Goal: Transaction & Acquisition: Purchase product/service

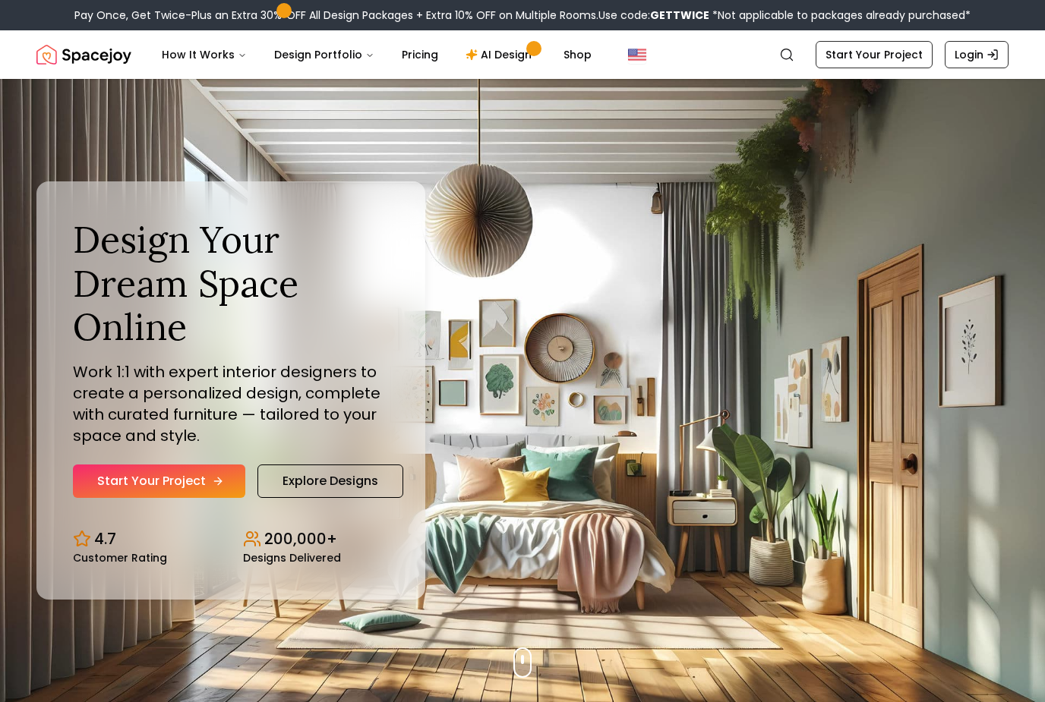
click at [140, 495] on link "Start Your Project" at bounding box center [159, 481] width 172 height 33
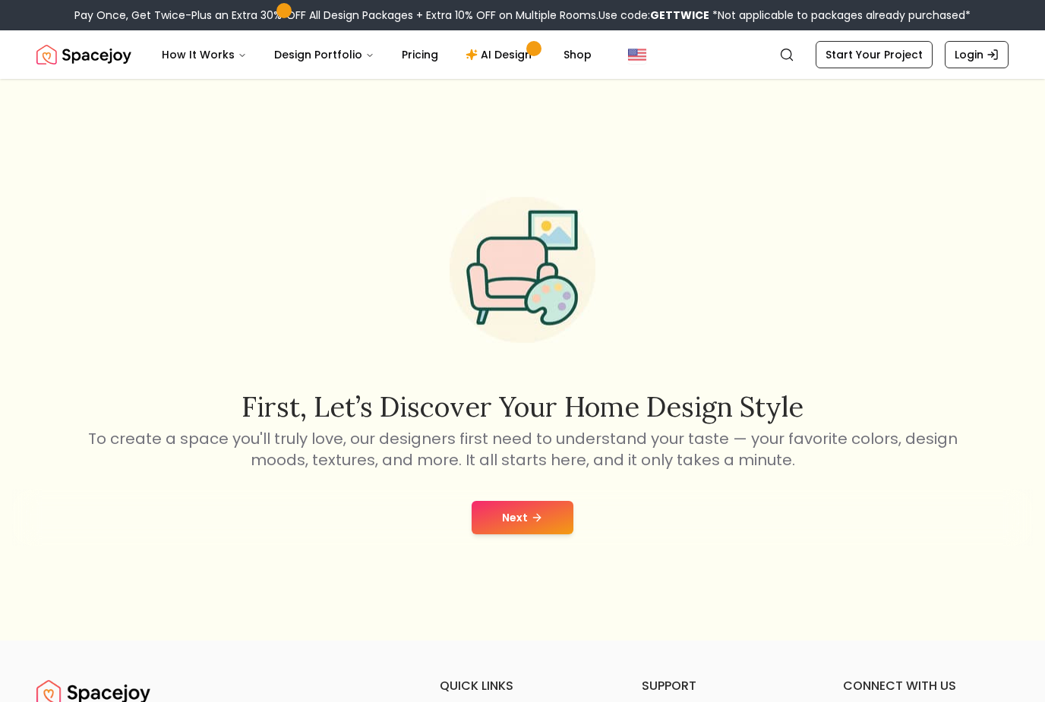
click at [506, 535] on button "Next" at bounding box center [523, 517] width 102 height 33
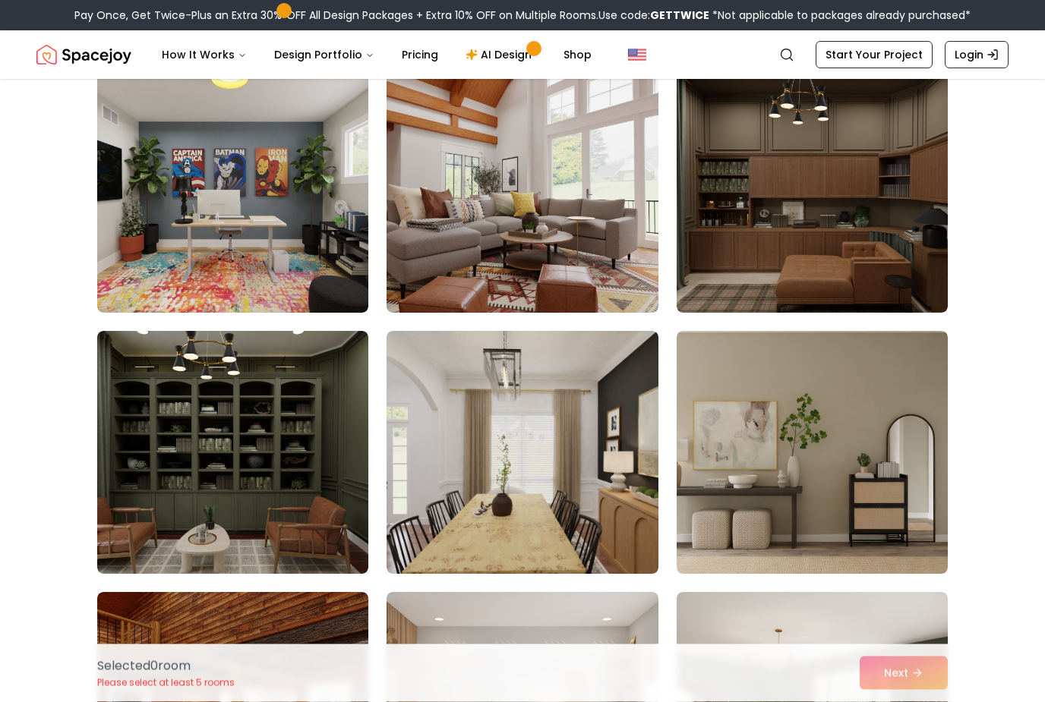
scroll to position [3794, 0]
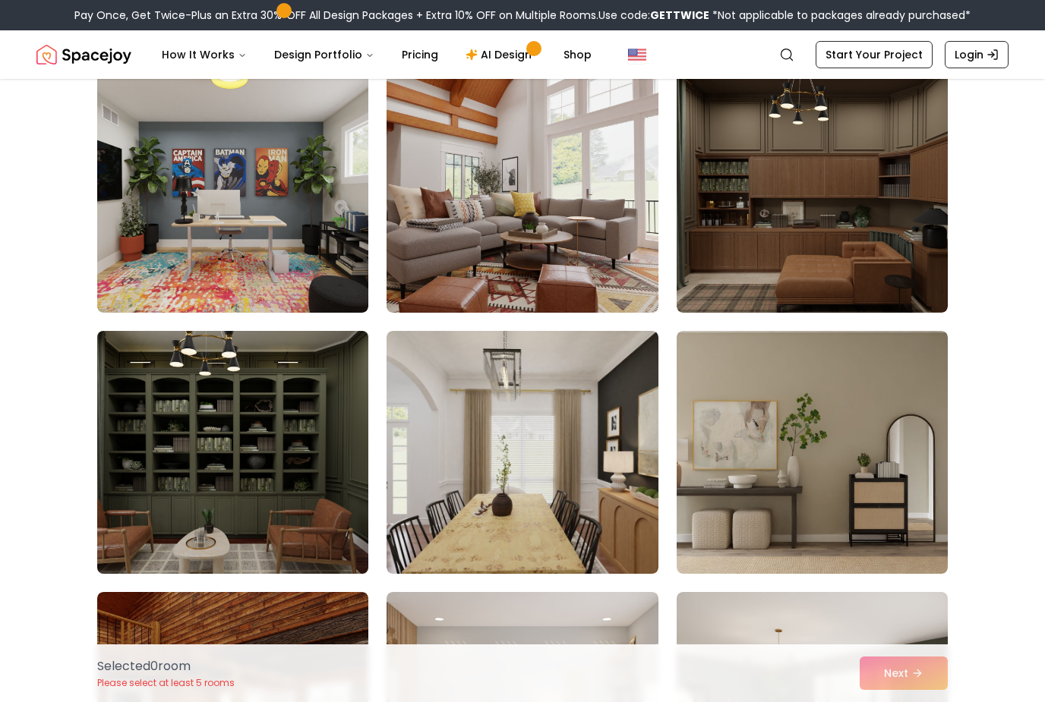
click at [252, 463] on img at bounding box center [232, 452] width 285 height 255
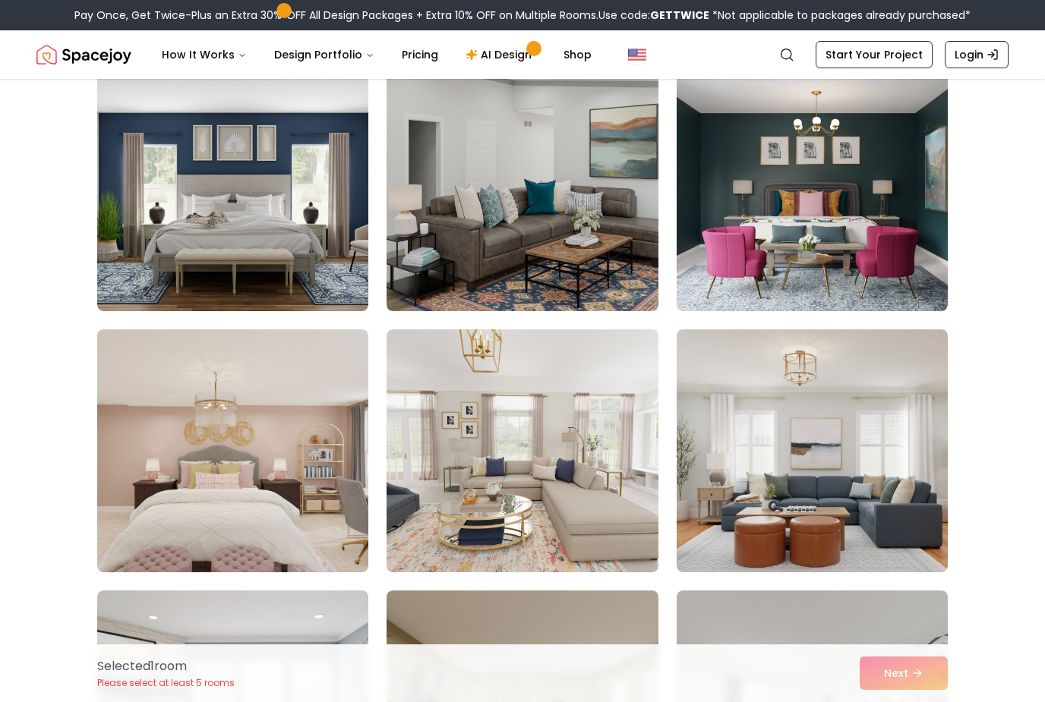
scroll to position [5101, 0]
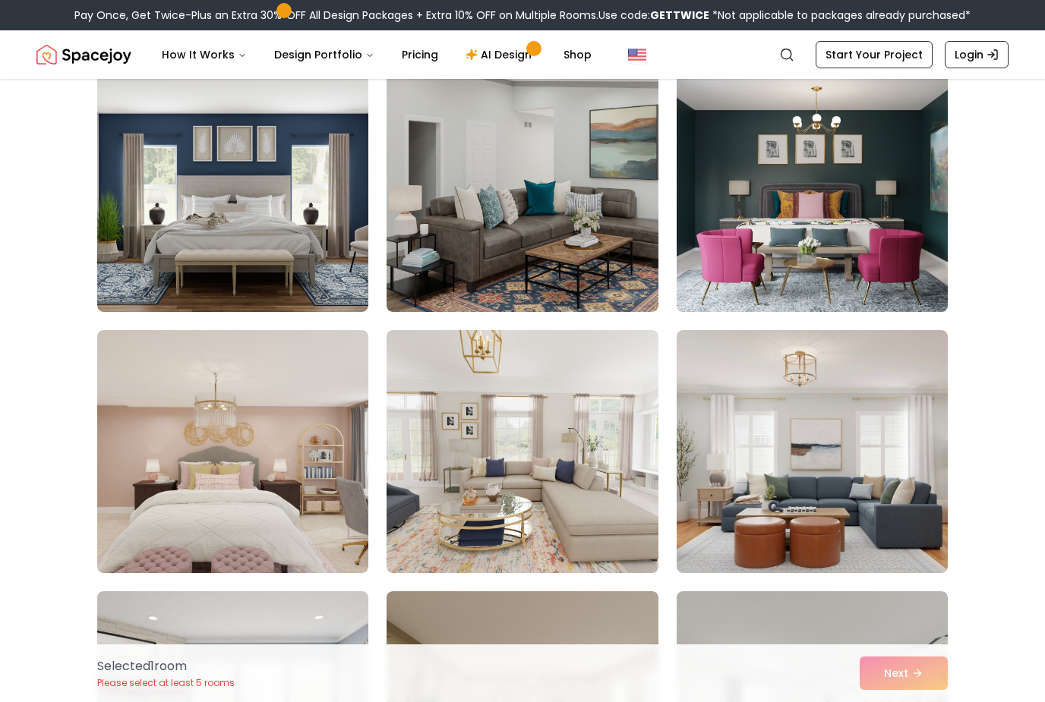
click at [876, 185] on img at bounding box center [812, 190] width 285 height 255
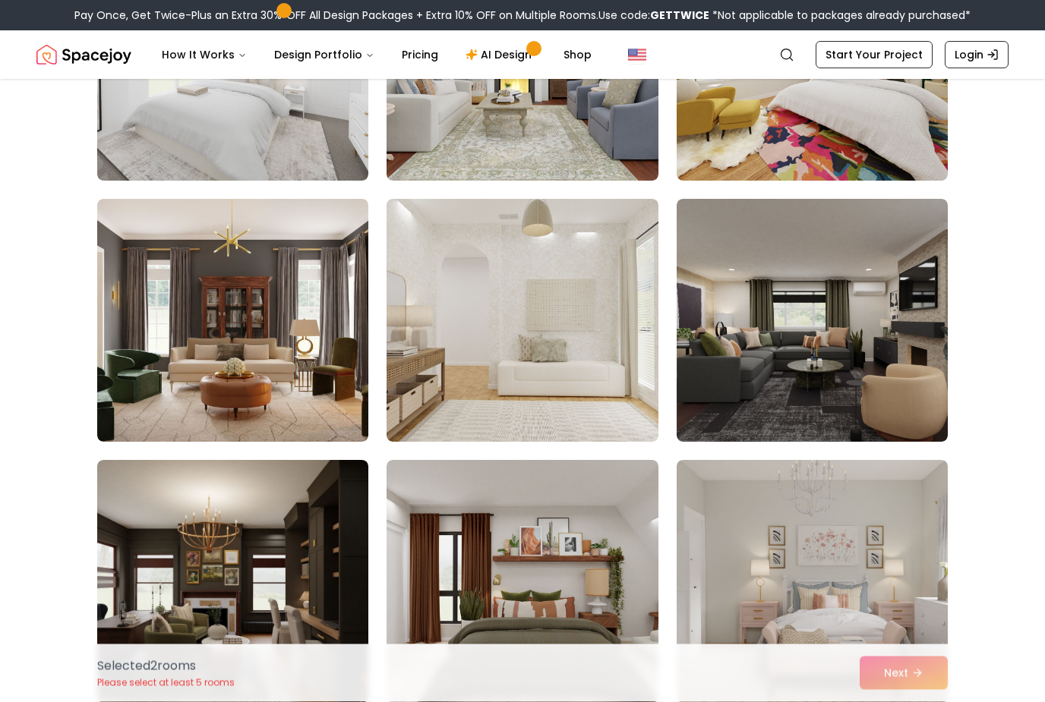
scroll to position [7584, 0]
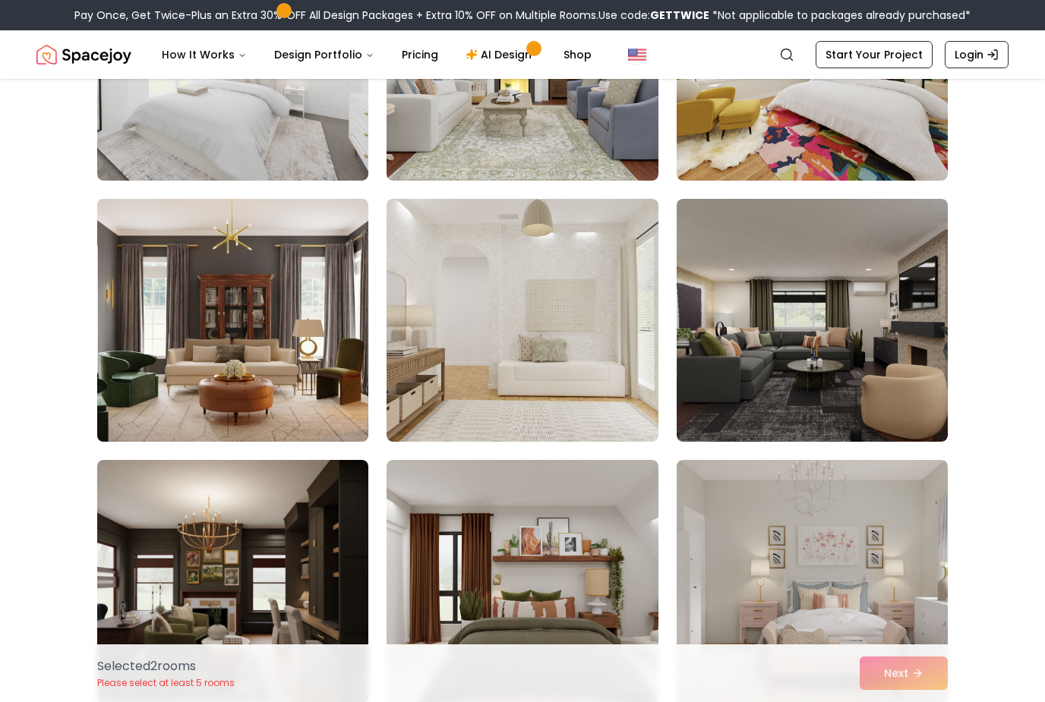
click at [242, 358] on img at bounding box center [232, 320] width 285 height 255
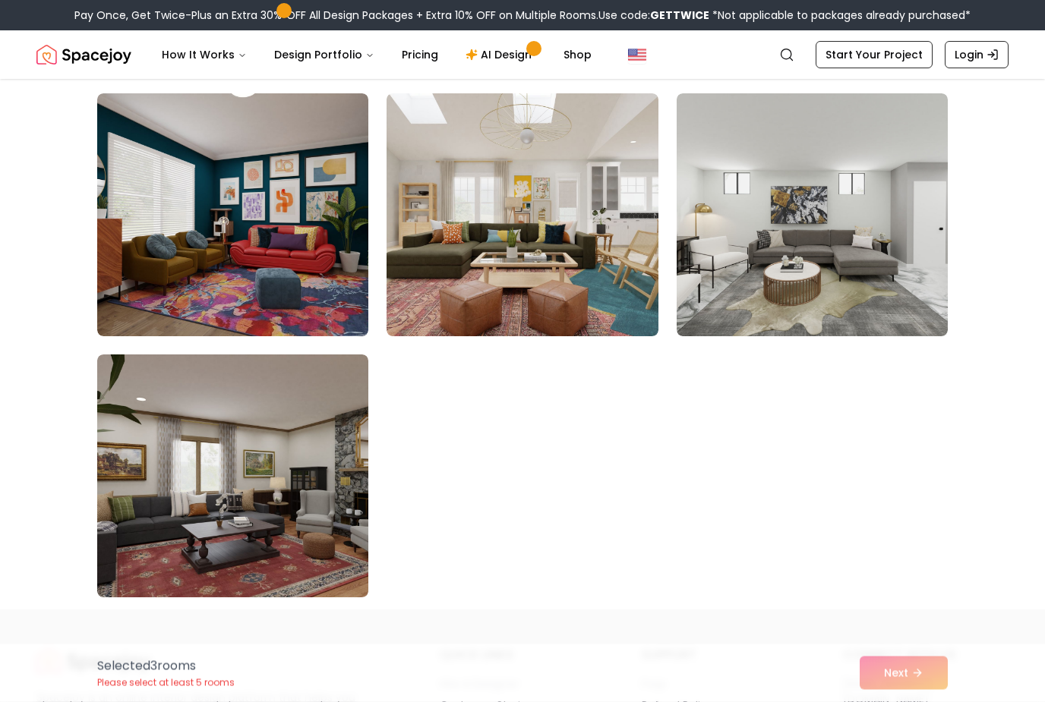
scroll to position [8473, 0]
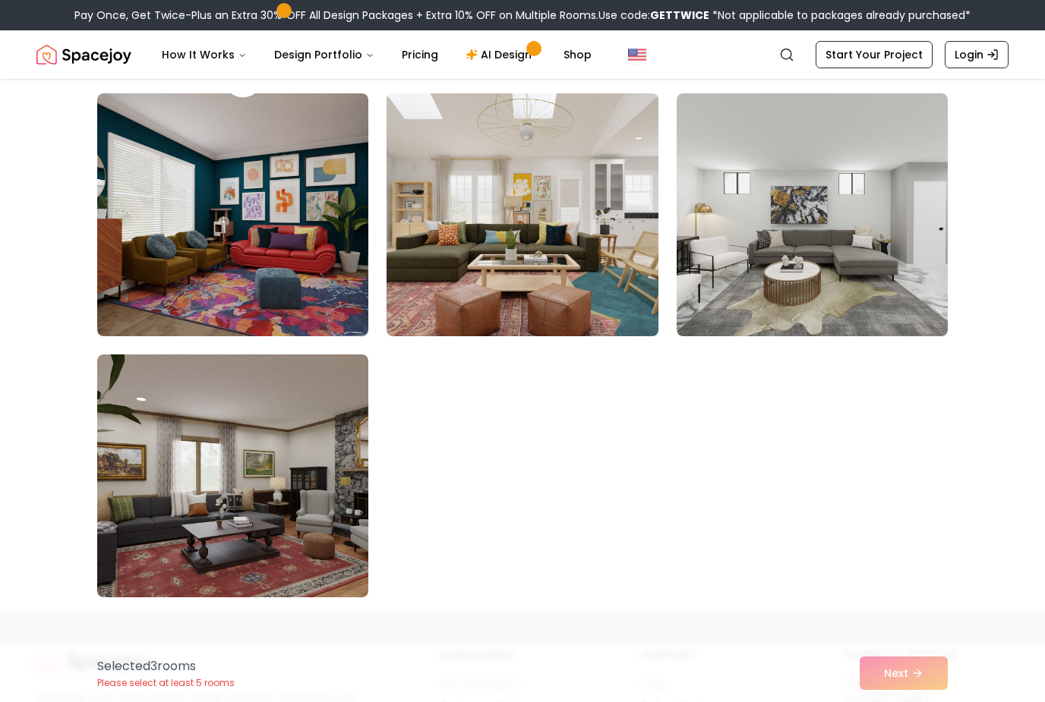
click at [548, 200] on img at bounding box center [522, 214] width 285 height 255
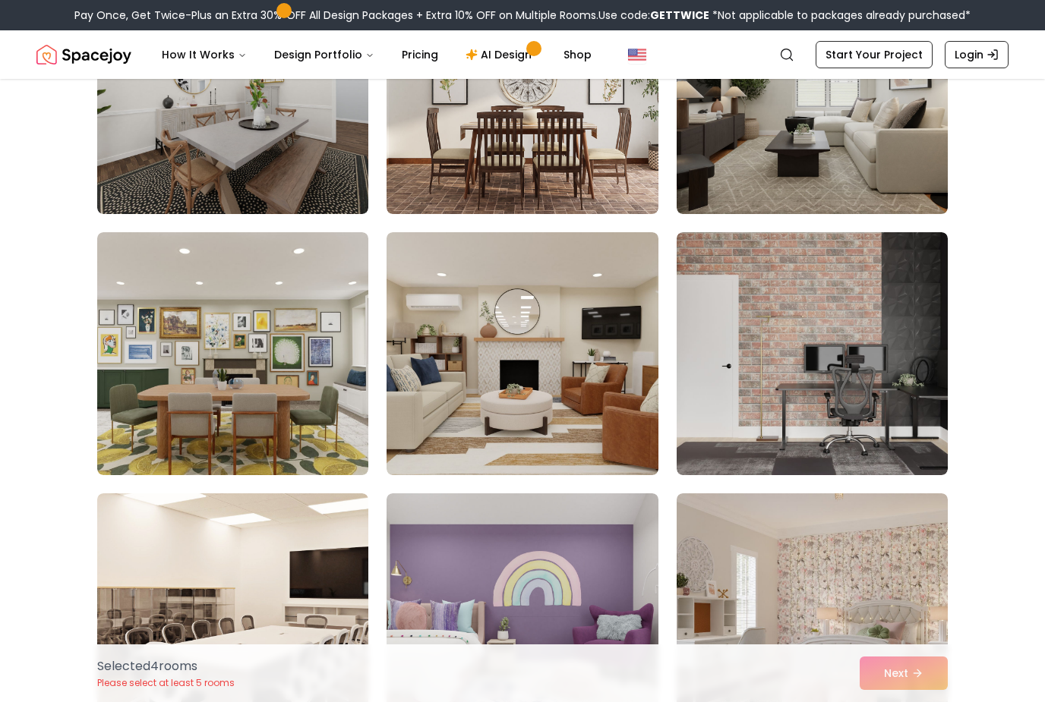
scroll to position [757, 0]
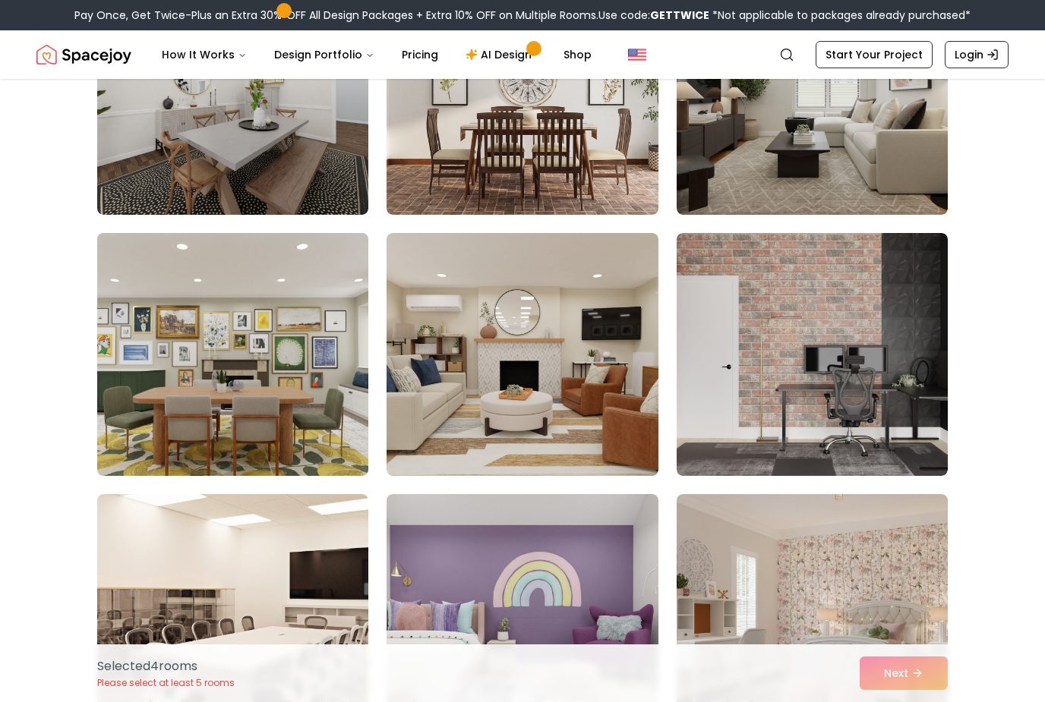
click at [305, 428] on img at bounding box center [232, 354] width 285 height 255
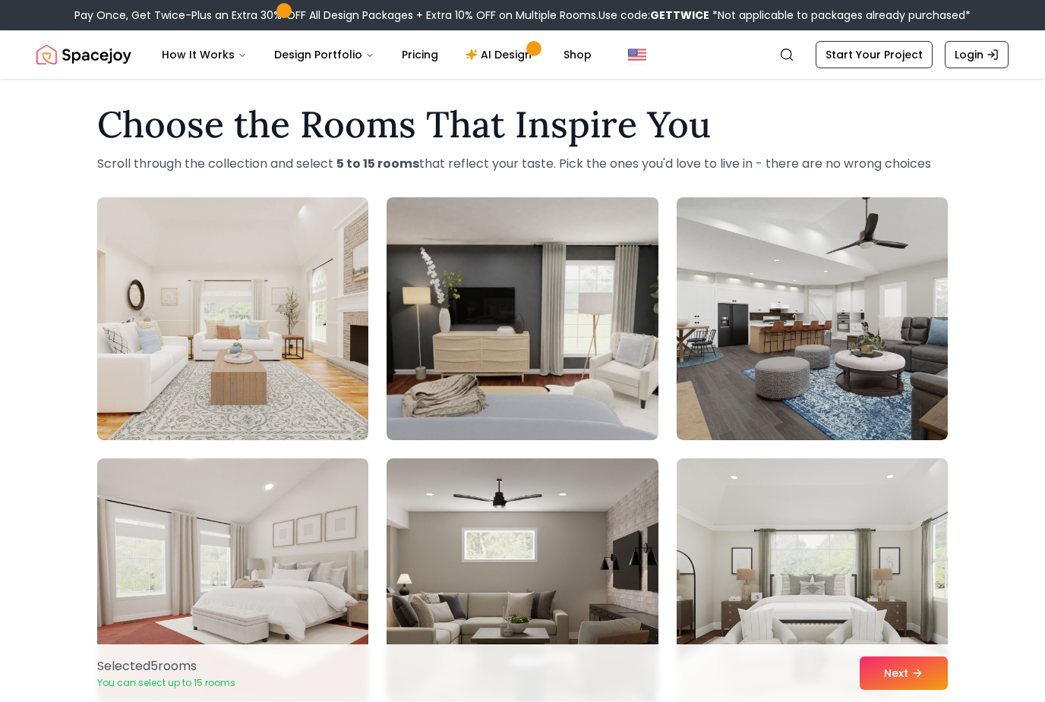
scroll to position [0, 0]
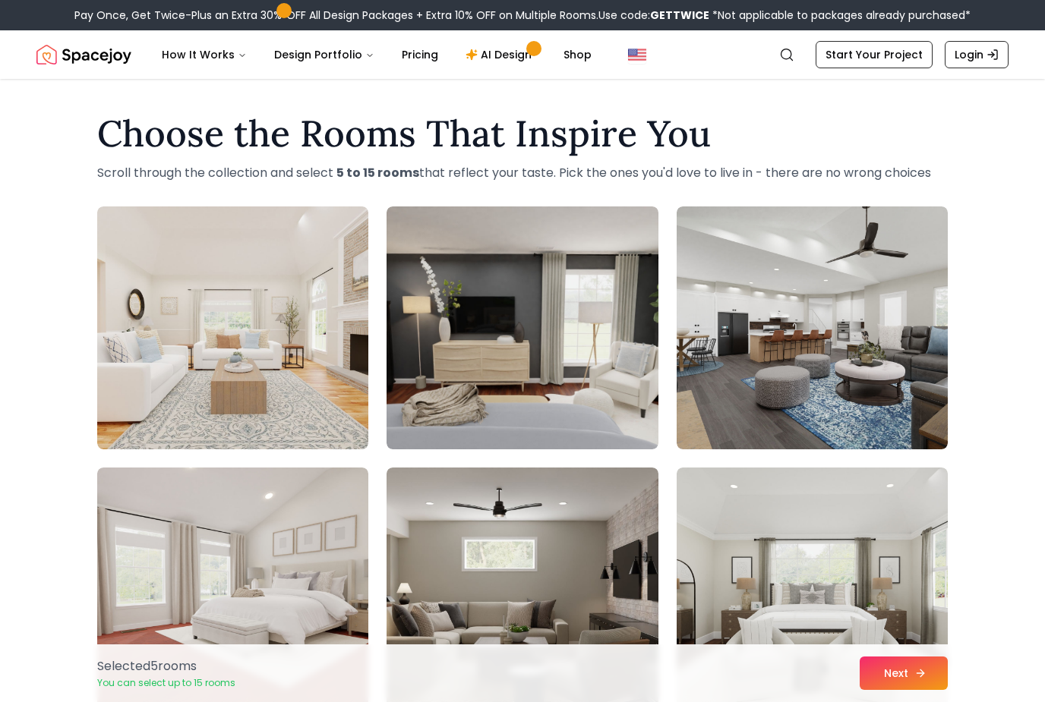
click at [914, 665] on button "Next" at bounding box center [904, 673] width 88 height 33
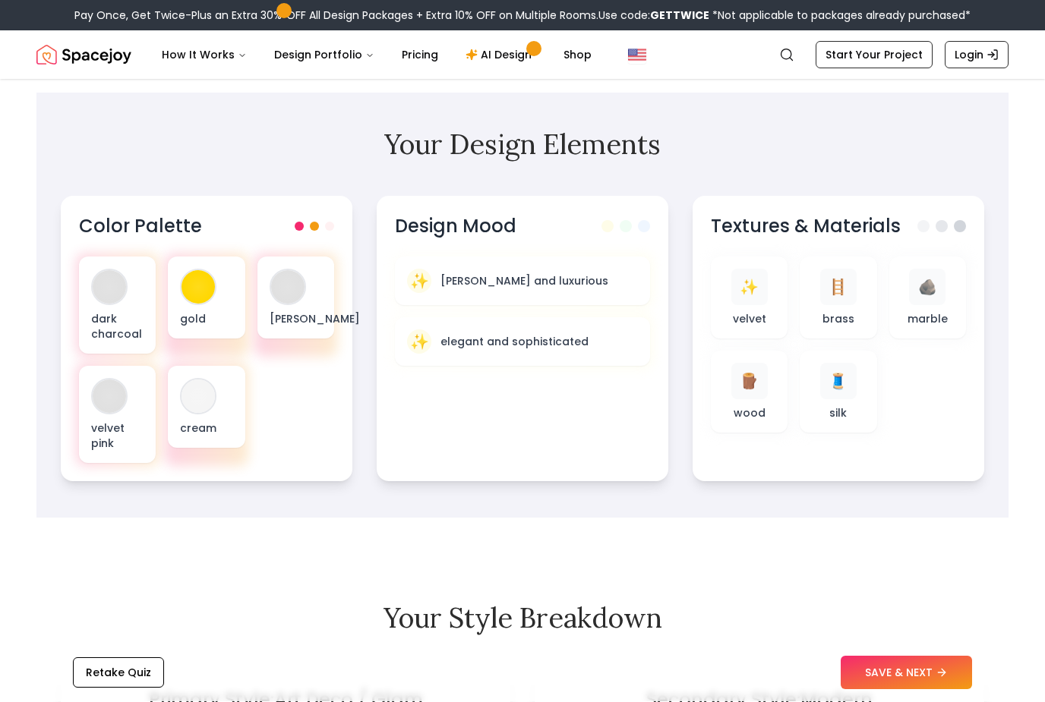
scroll to position [430, 0]
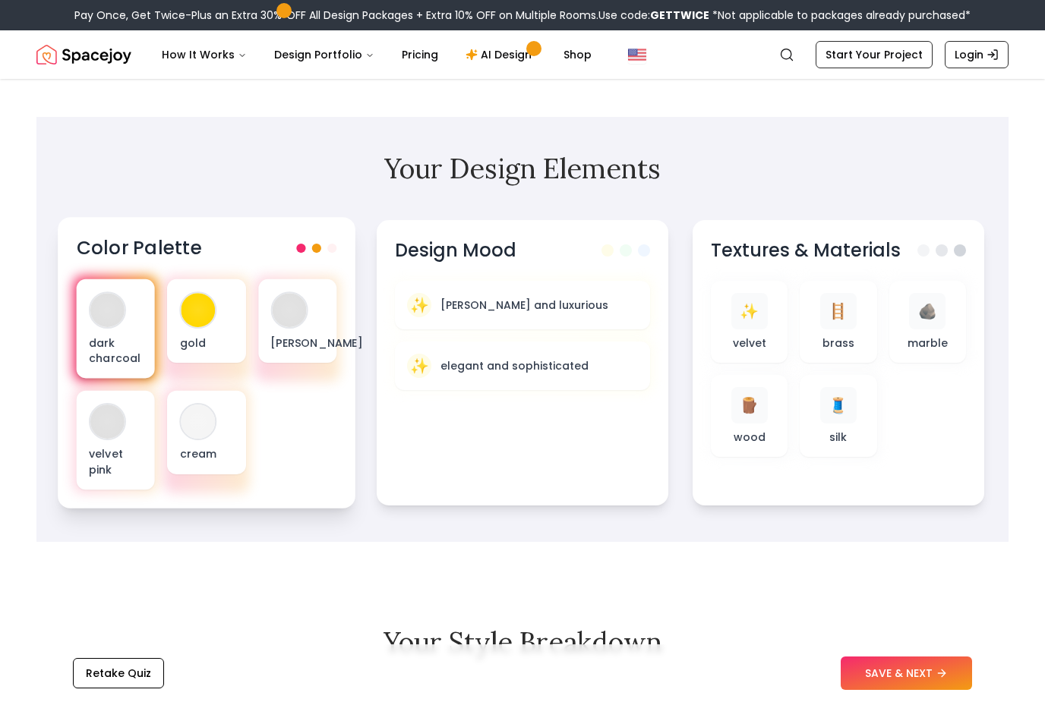
click at [110, 311] on div "dark charcoal" at bounding box center [116, 328] width 78 height 99
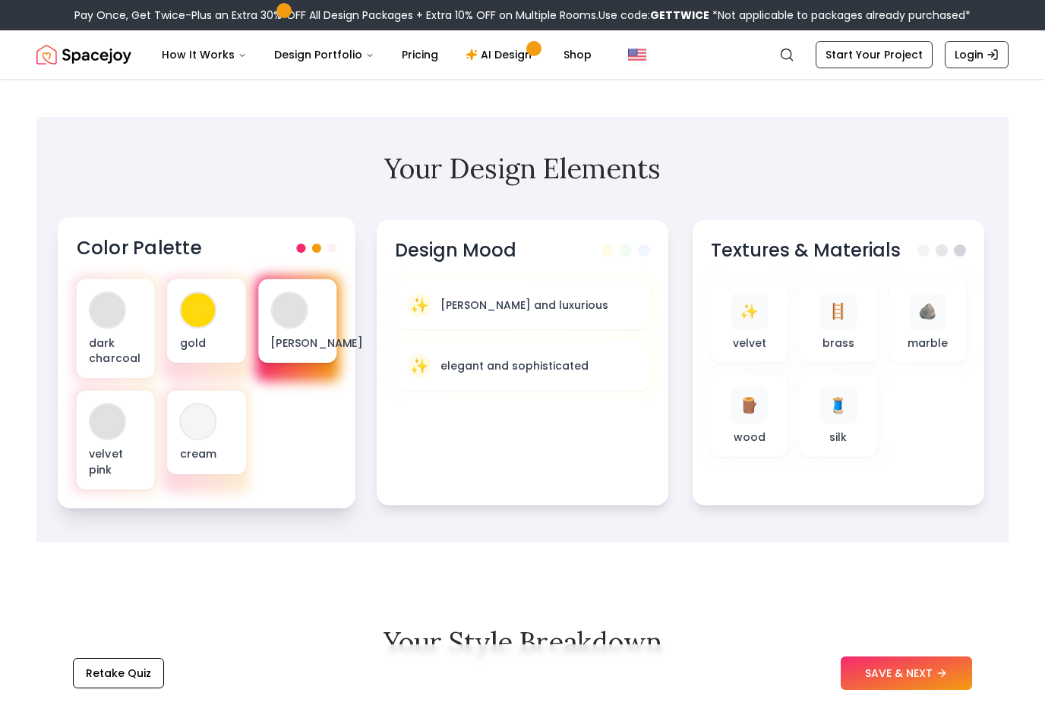
click at [285, 335] on p "olive green" at bounding box center [297, 342] width 54 height 15
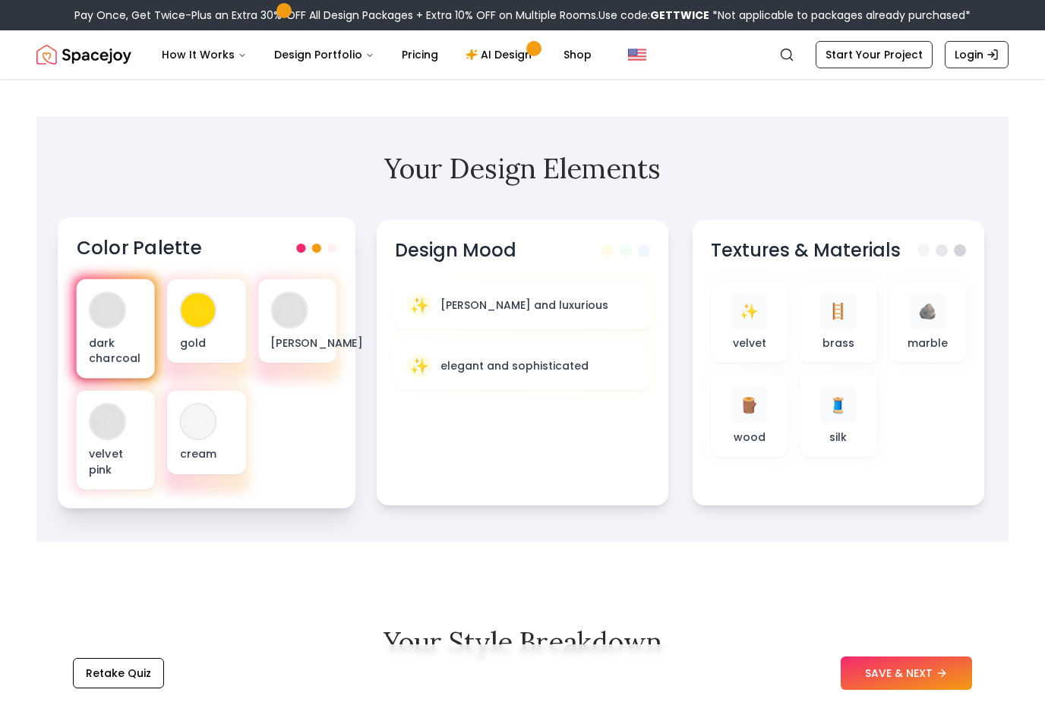
click at [125, 335] on p "dark charcoal" at bounding box center [116, 350] width 54 height 31
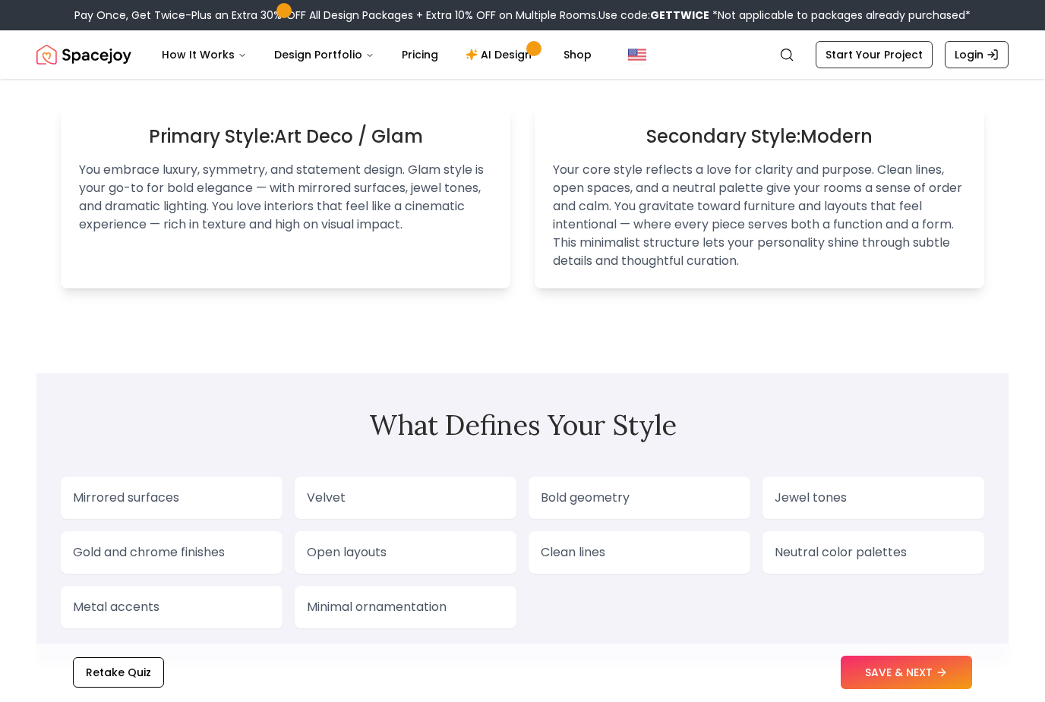
scroll to position [1022, 0]
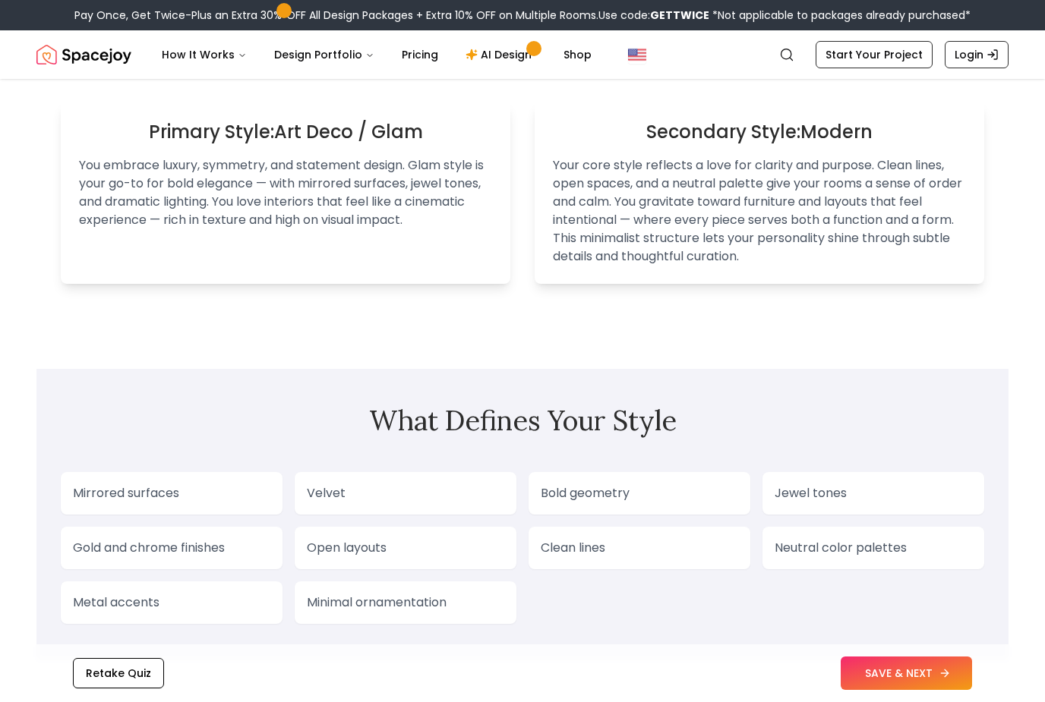
click at [917, 690] on button "SAVE & NEXT" at bounding box center [906, 673] width 131 height 33
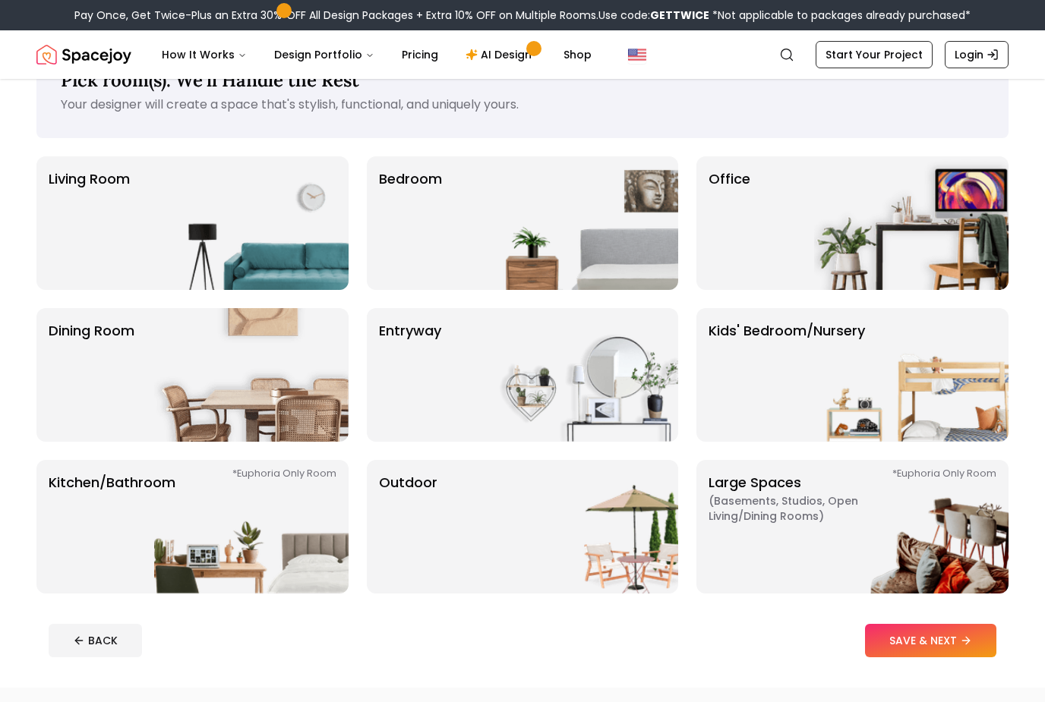
scroll to position [53, 0]
click at [939, 527] on img at bounding box center [911, 527] width 194 height 134
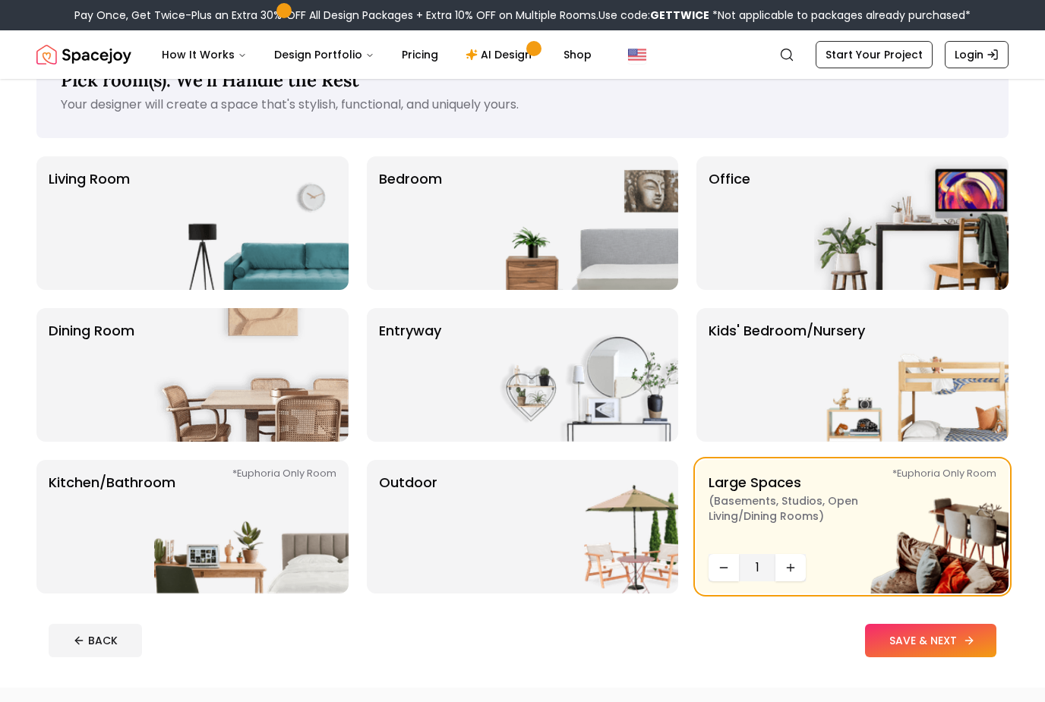
click at [974, 632] on button "SAVE & NEXT" at bounding box center [930, 640] width 131 height 33
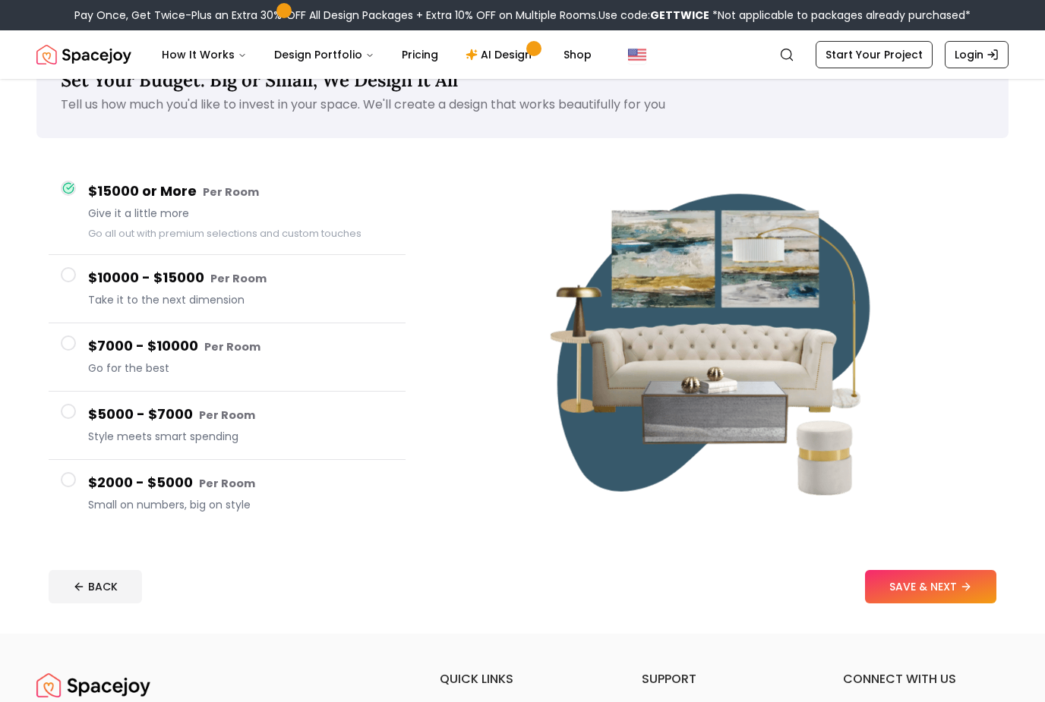
click at [53, 488] on button "$2000 - $5000 Per Room Small on numbers, big on style" at bounding box center [227, 494] width 357 height 68
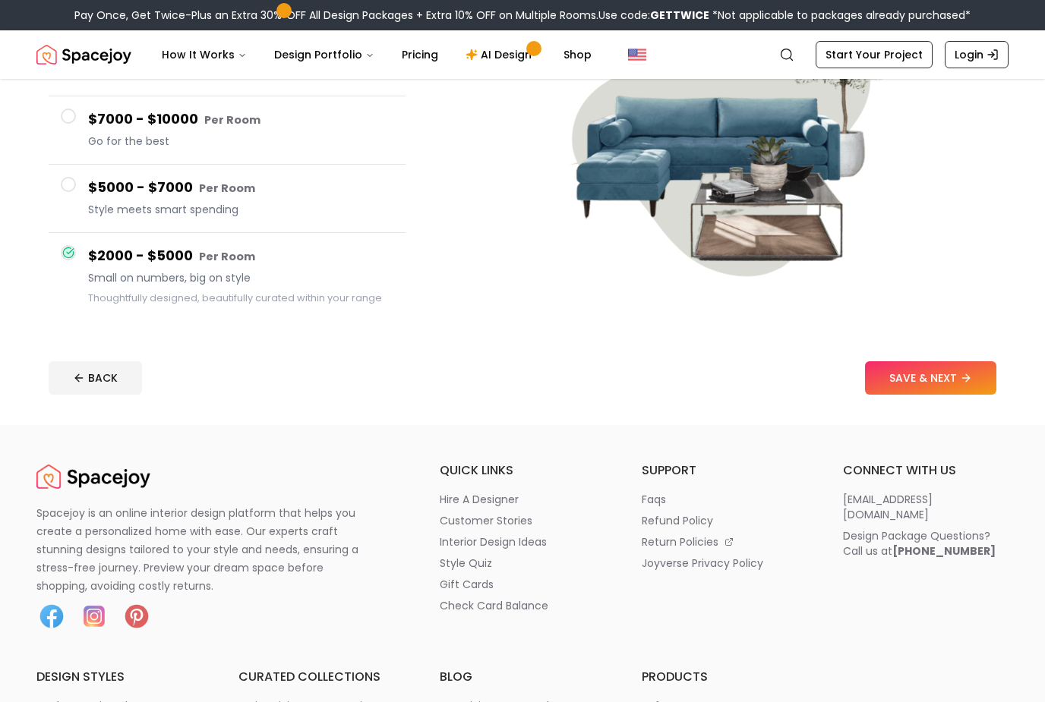
scroll to position [262, 0]
click at [945, 384] on button "SAVE & NEXT" at bounding box center [930, 377] width 131 height 33
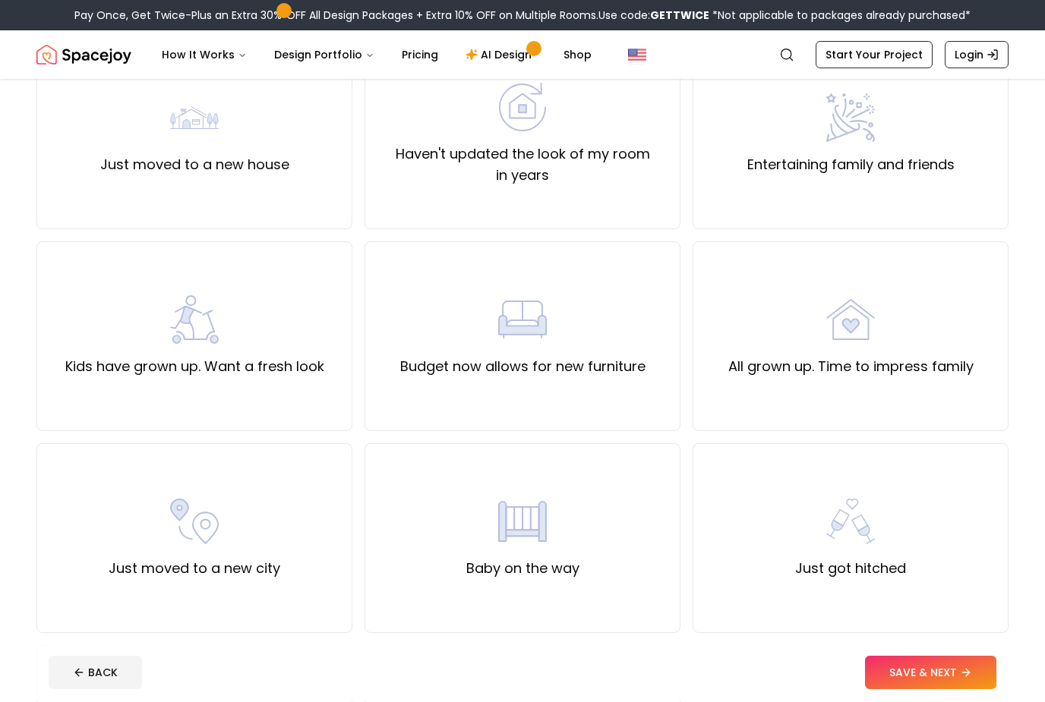
scroll to position [174, 0]
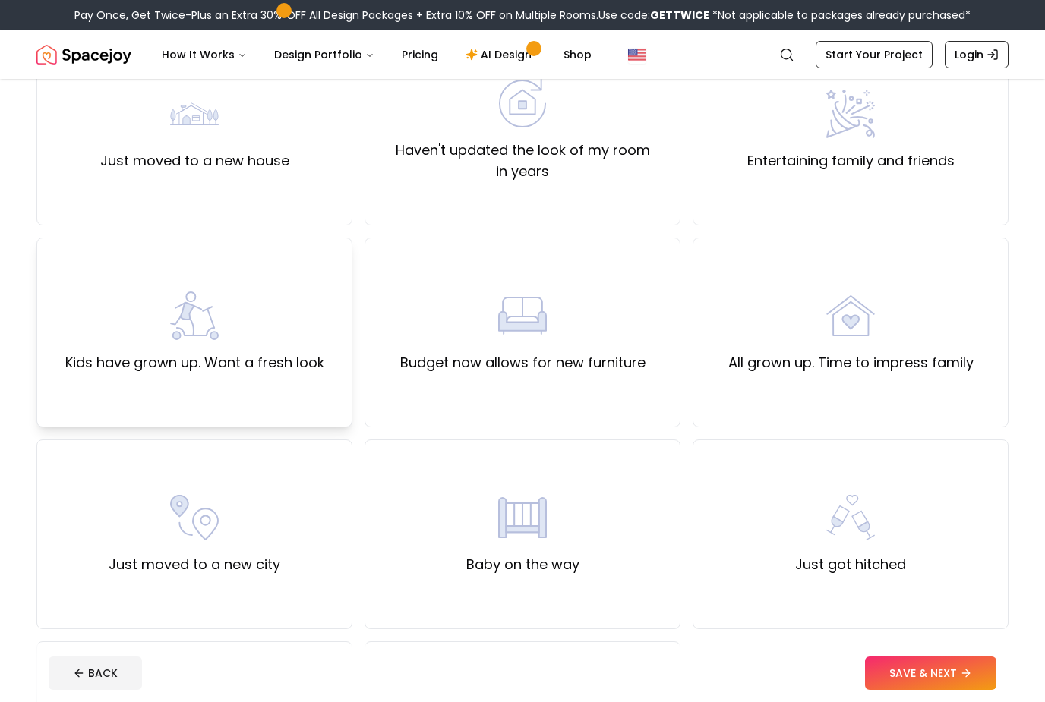
click at [191, 336] on img at bounding box center [194, 316] width 49 height 49
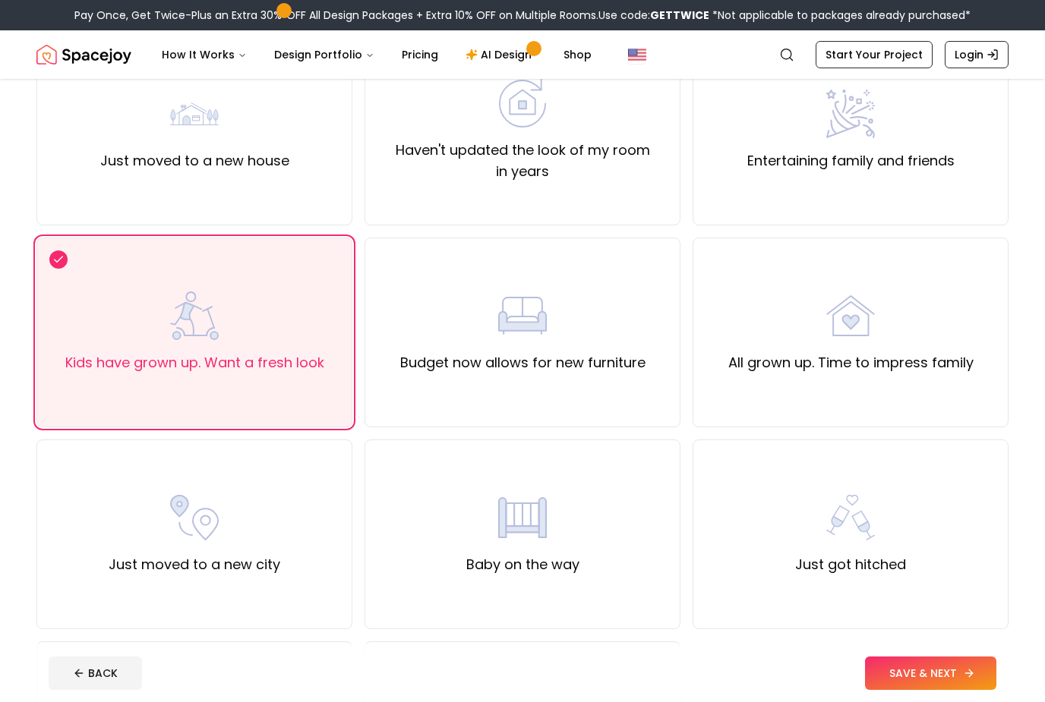
click at [942, 690] on button "SAVE & NEXT" at bounding box center [930, 673] width 131 height 33
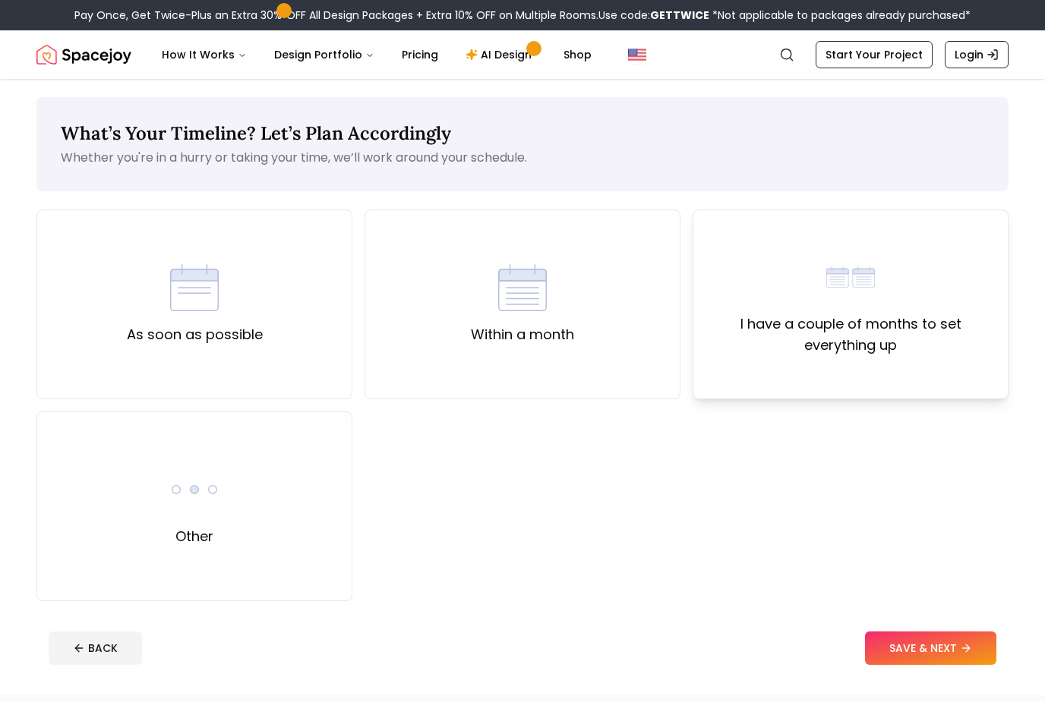
click at [810, 289] on div "I have a couple of months to set everything up" at bounding box center [850, 304] width 290 height 103
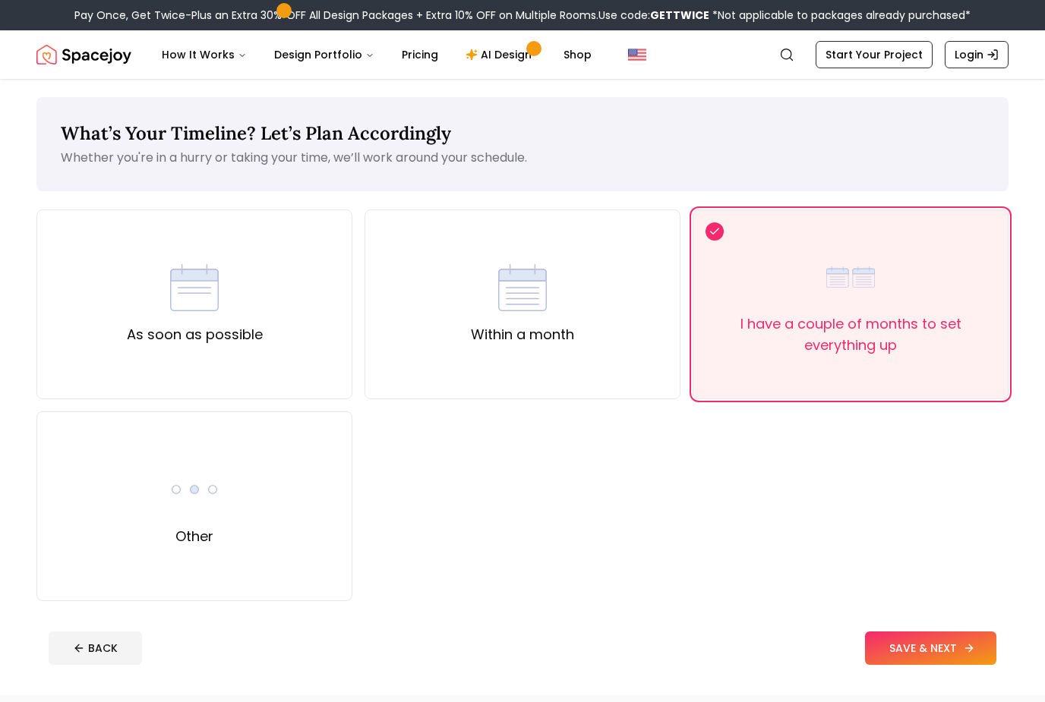
click at [942, 647] on button "SAVE & NEXT" at bounding box center [930, 648] width 131 height 33
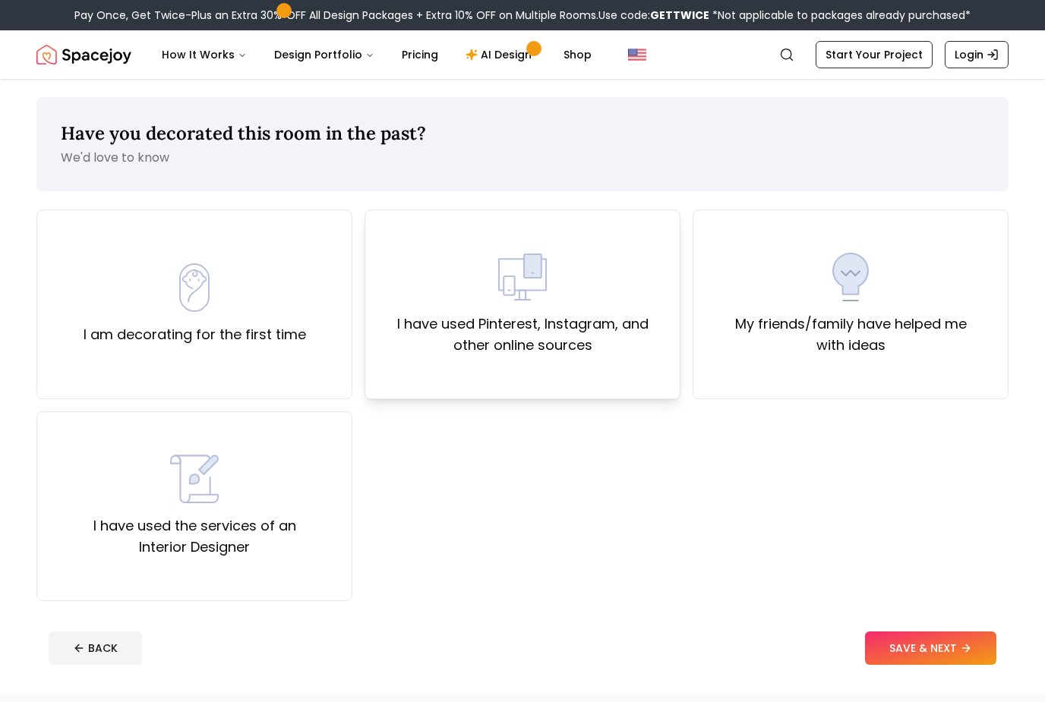
click at [488, 334] on label "I have used Pinterest, Instagram, and other online sources" at bounding box center [522, 335] width 290 height 43
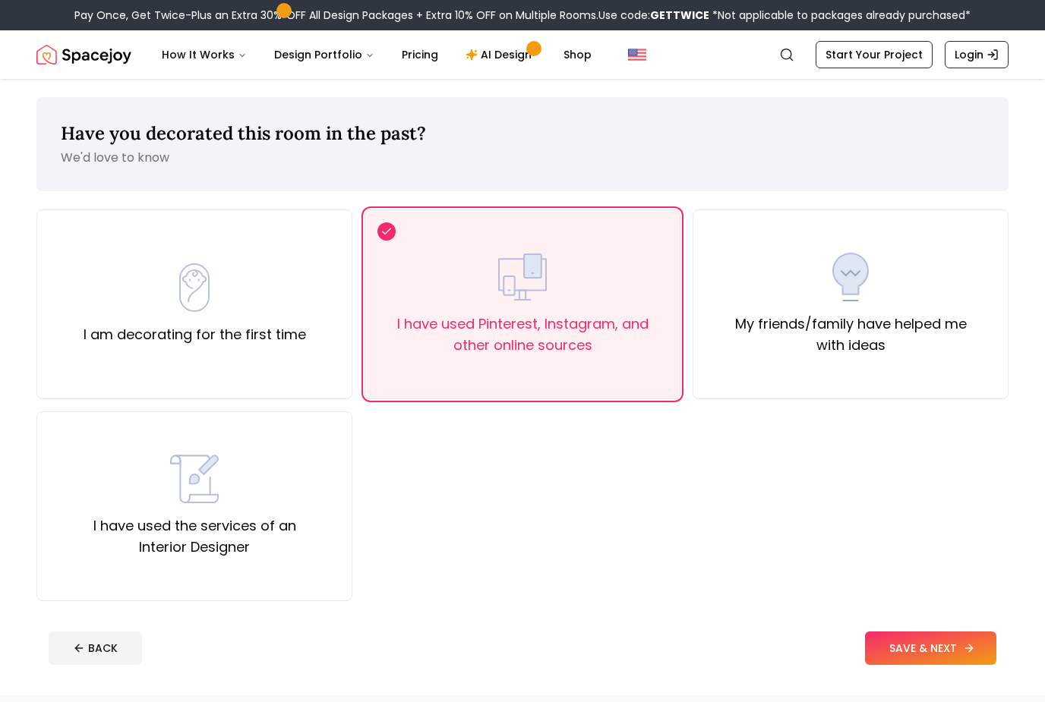
click at [935, 654] on button "SAVE & NEXT" at bounding box center [930, 648] width 131 height 33
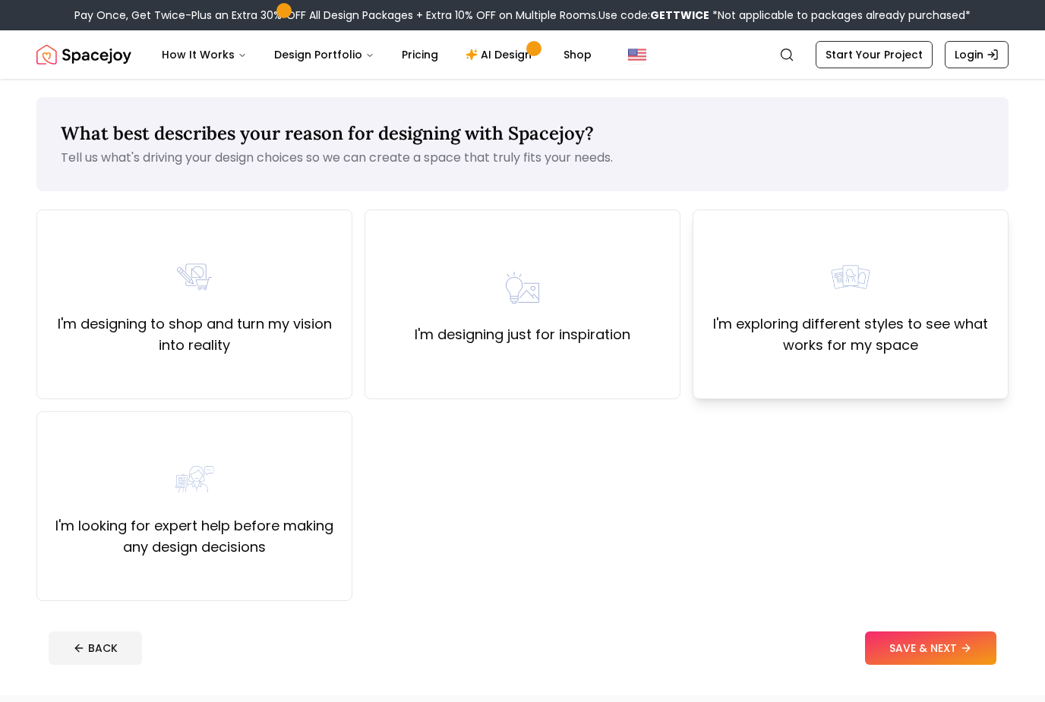
click at [900, 292] on div "I'm exploring different styles to see what works for my space" at bounding box center [850, 304] width 290 height 103
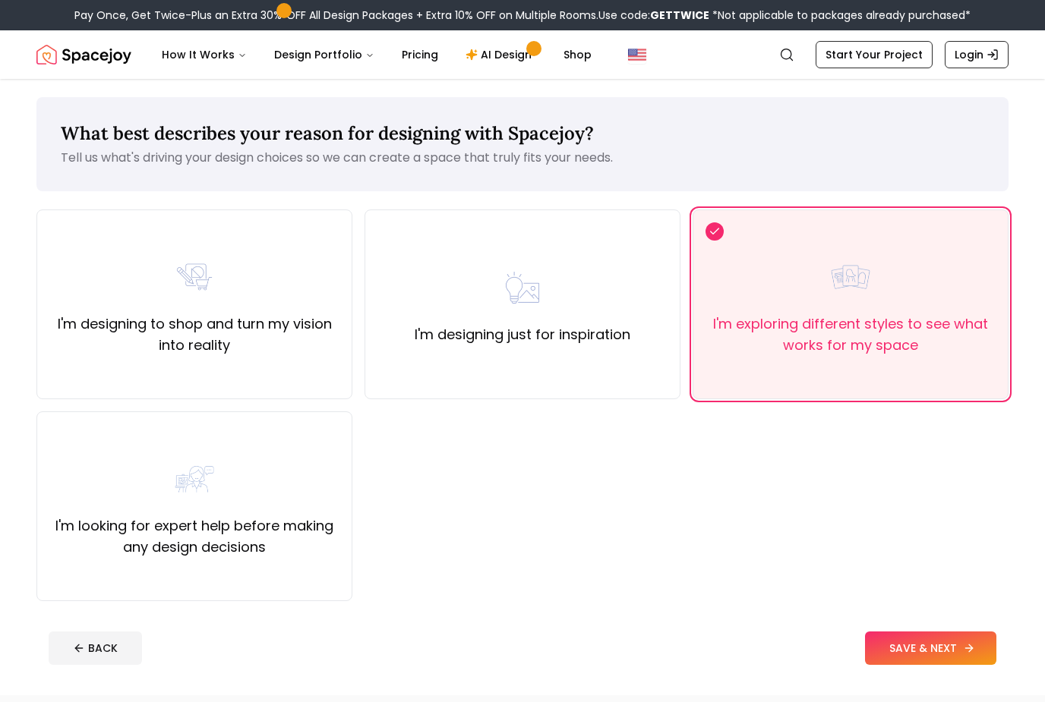
click at [932, 647] on button "SAVE & NEXT" at bounding box center [930, 648] width 131 height 33
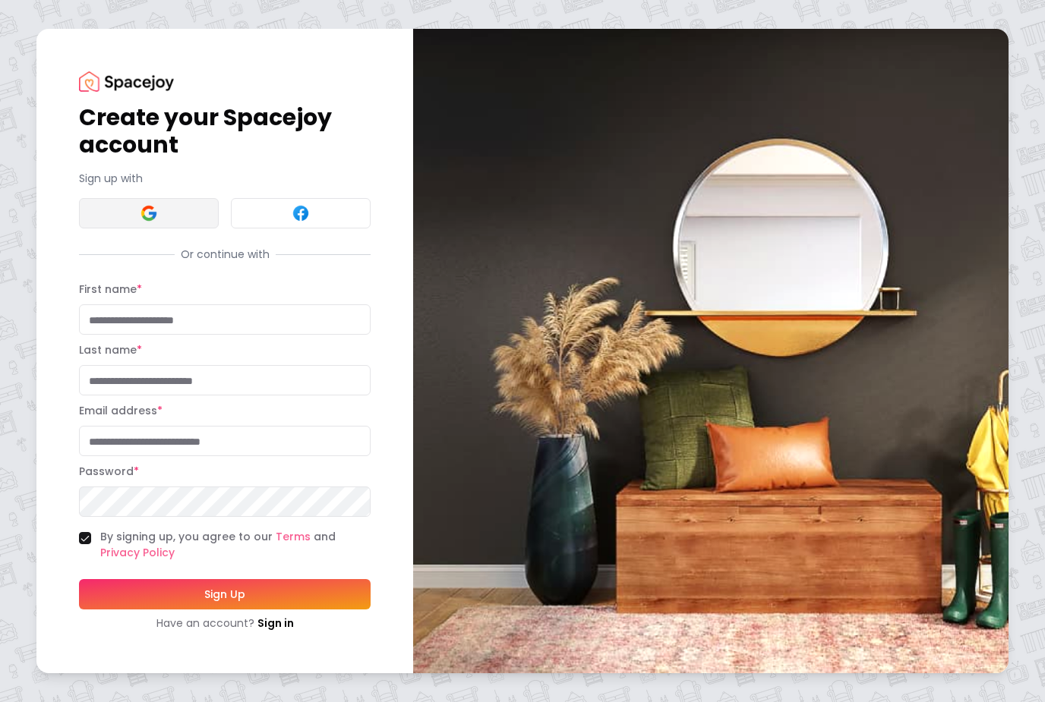
click at [147, 223] on img at bounding box center [149, 213] width 18 height 18
